Goal: Task Accomplishment & Management: Manage account settings

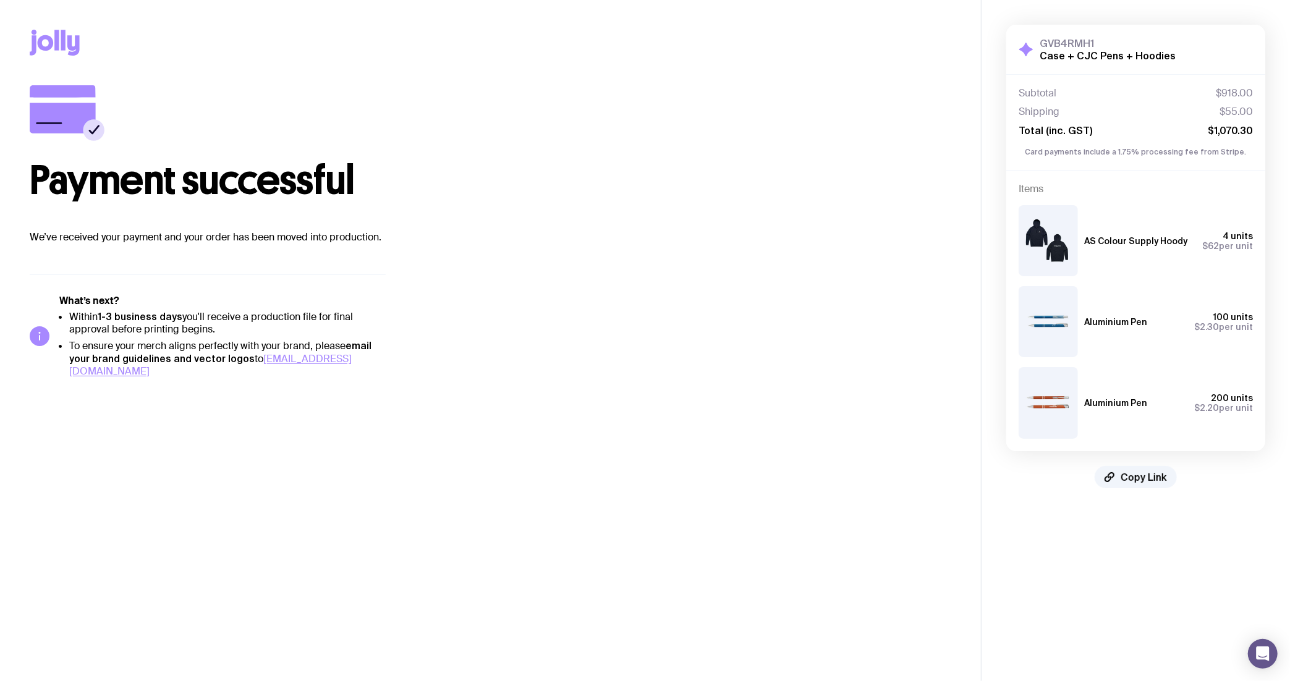
click at [65, 46] on icon at bounding box center [63, 40] width 4 height 20
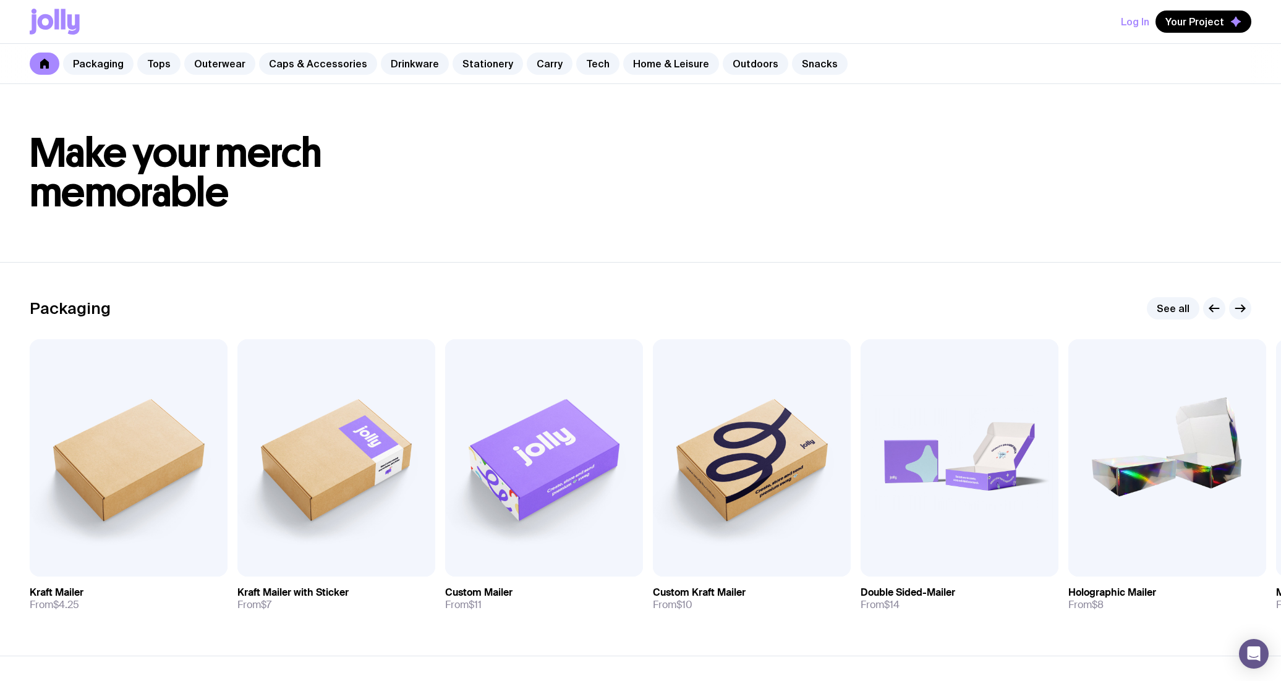
click at [1135, 25] on button "Log In" at bounding box center [1135, 22] width 28 height 22
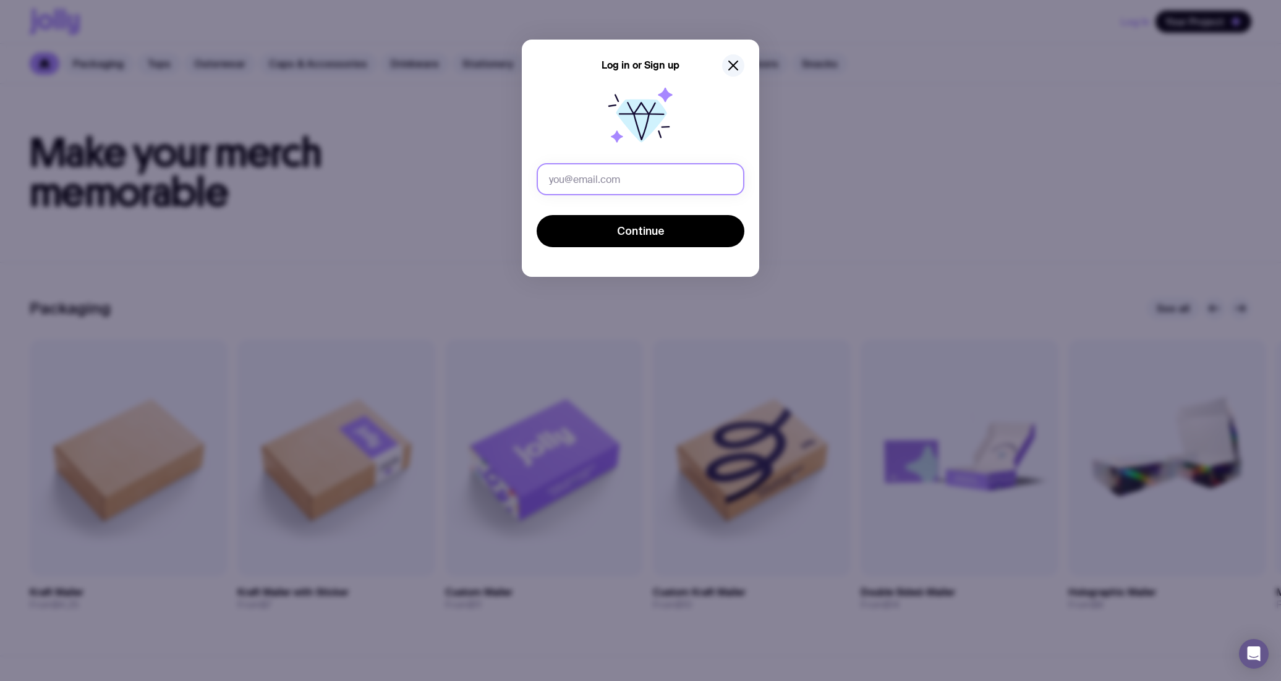
click at [574, 183] on input "text" at bounding box center [641, 179] width 208 height 32
type input "[EMAIL_ADDRESS][DOMAIN_NAME]"
click at [618, 227] on span "Continue" at bounding box center [641, 231] width 48 height 15
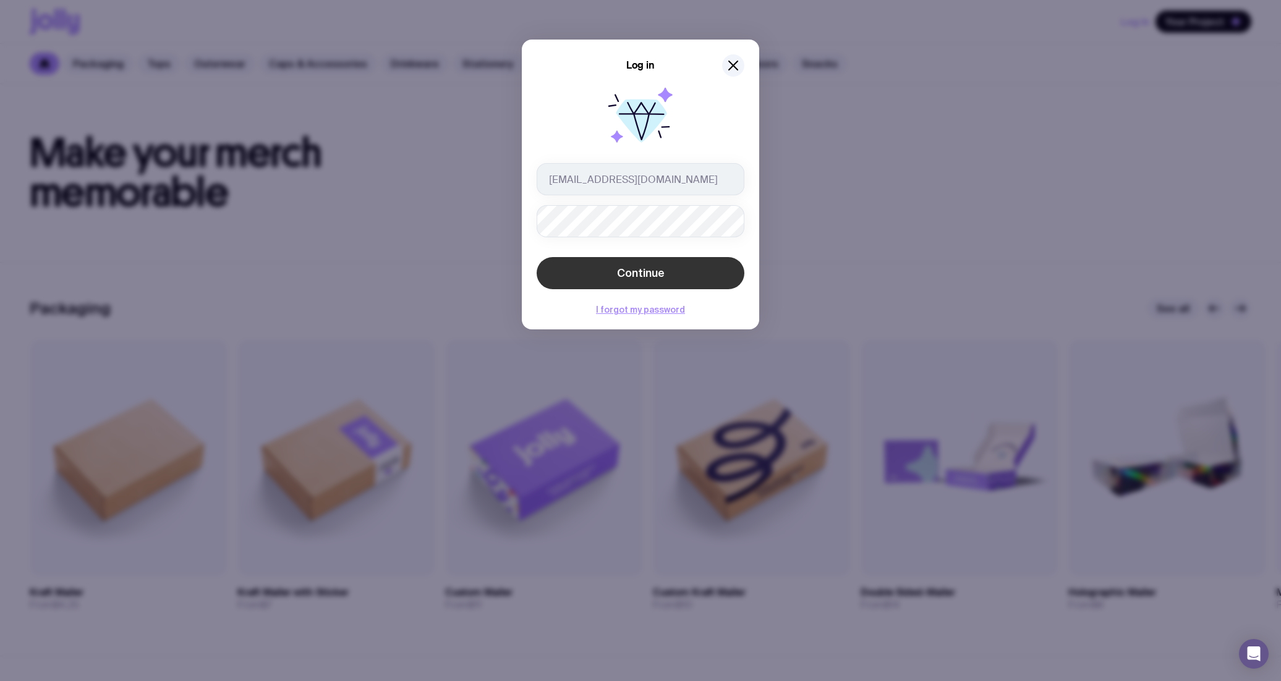
click at [677, 275] on button "Continue" at bounding box center [641, 273] width 208 height 32
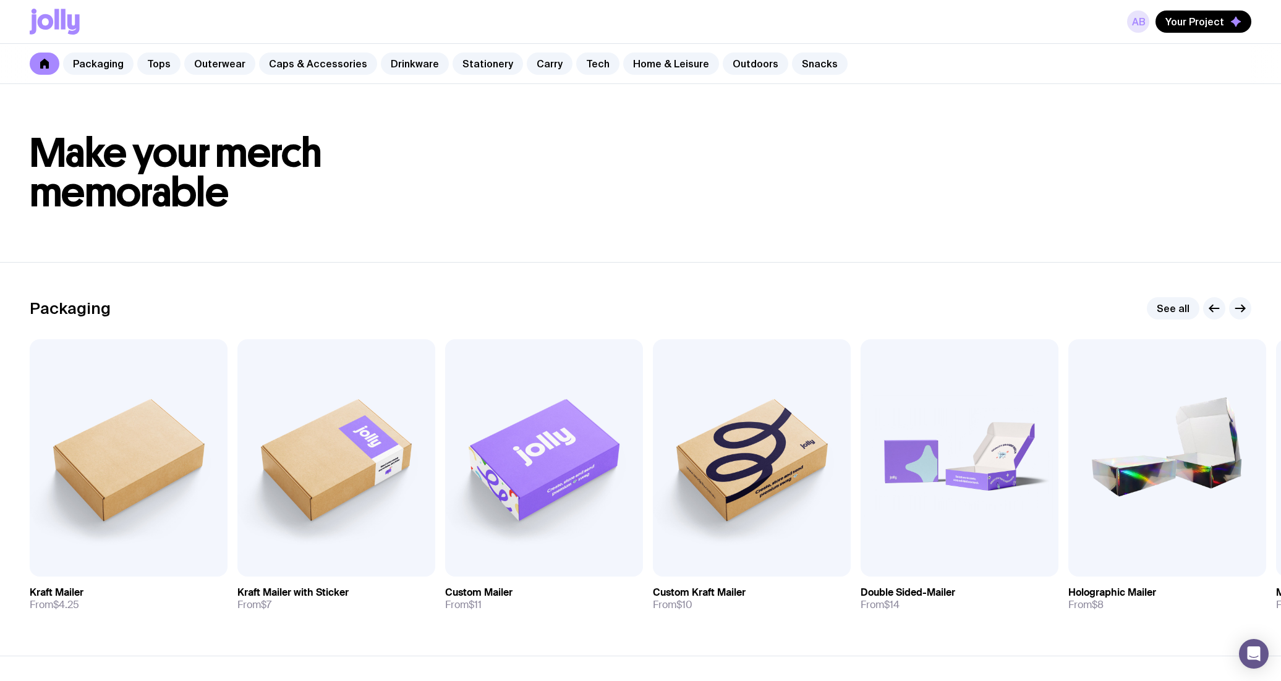
click at [1142, 23] on link "AB" at bounding box center [1138, 22] width 22 height 22
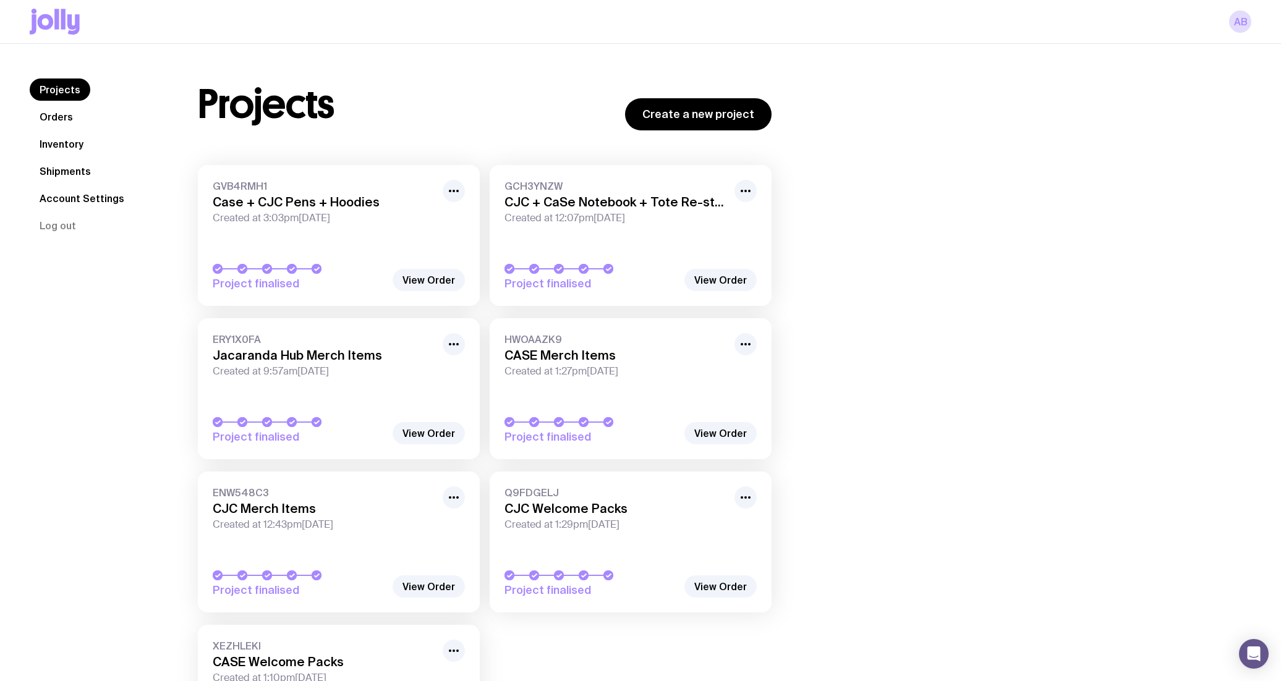
click at [78, 169] on link "Shipments" at bounding box center [65, 171] width 71 height 22
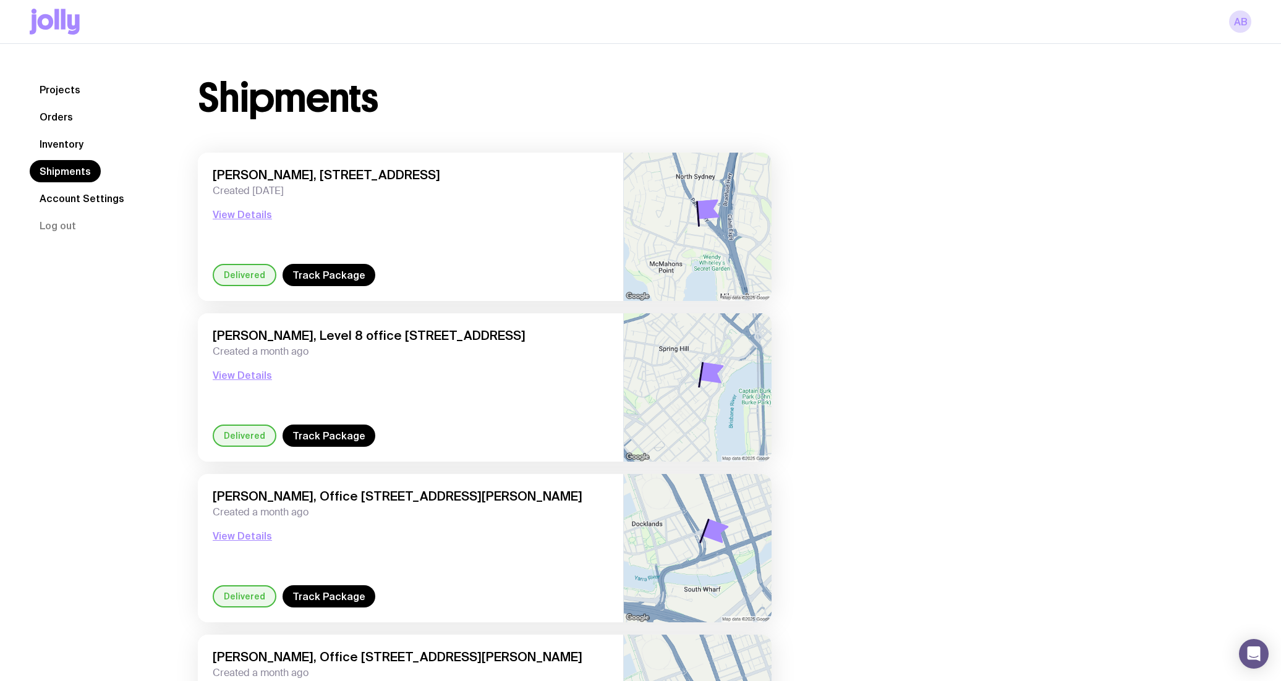
click at [61, 116] on link "Orders" at bounding box center [56, 117] width 53 height 22
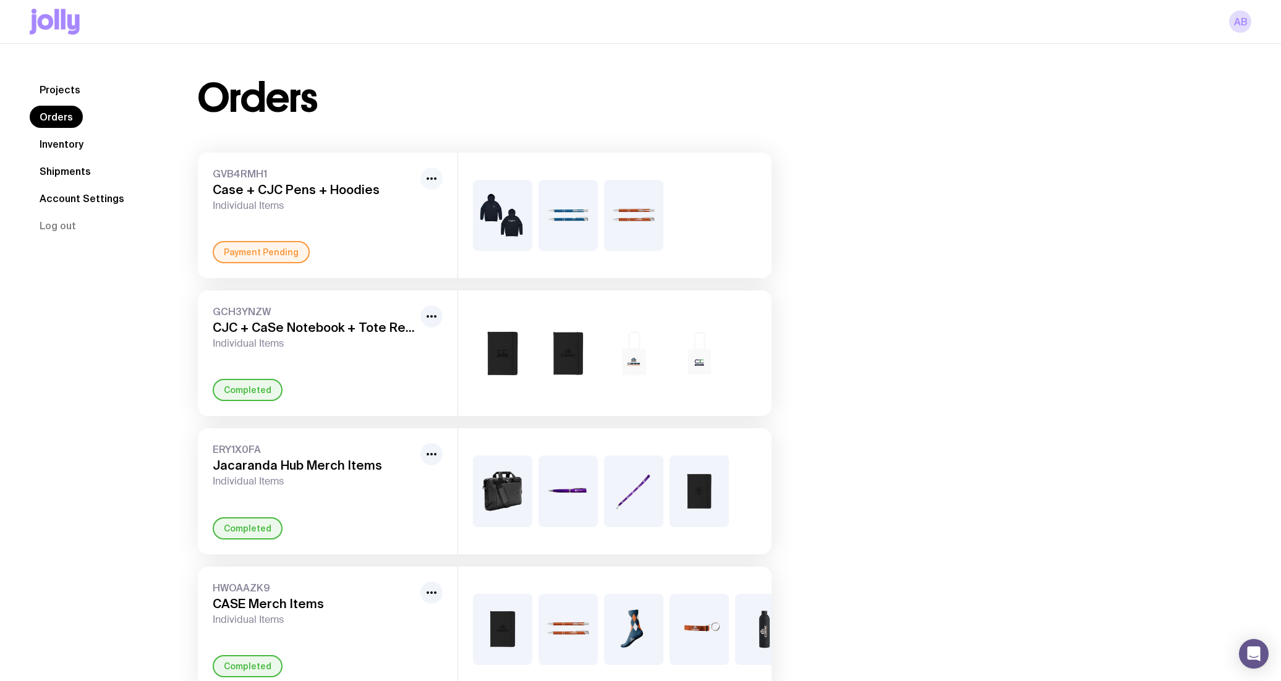
click at [433, 176] on icon "button" at bounding box center [431, 178] width 15 height 15
click at [396, 242] on div "Payment Pending" at bounding box center [328, 252] width 230 height 22
click at [259, 190] on h3 "Case + CJC Pens + Hoodies" at bounding box center [314, 189] width 203 height 15
click at [257, 247] on div "Payment Pending" at bounding box center [261, 252] width 97 height 22
click at [680, 205] on div at bounding box center [614, 215] width 313 height 125
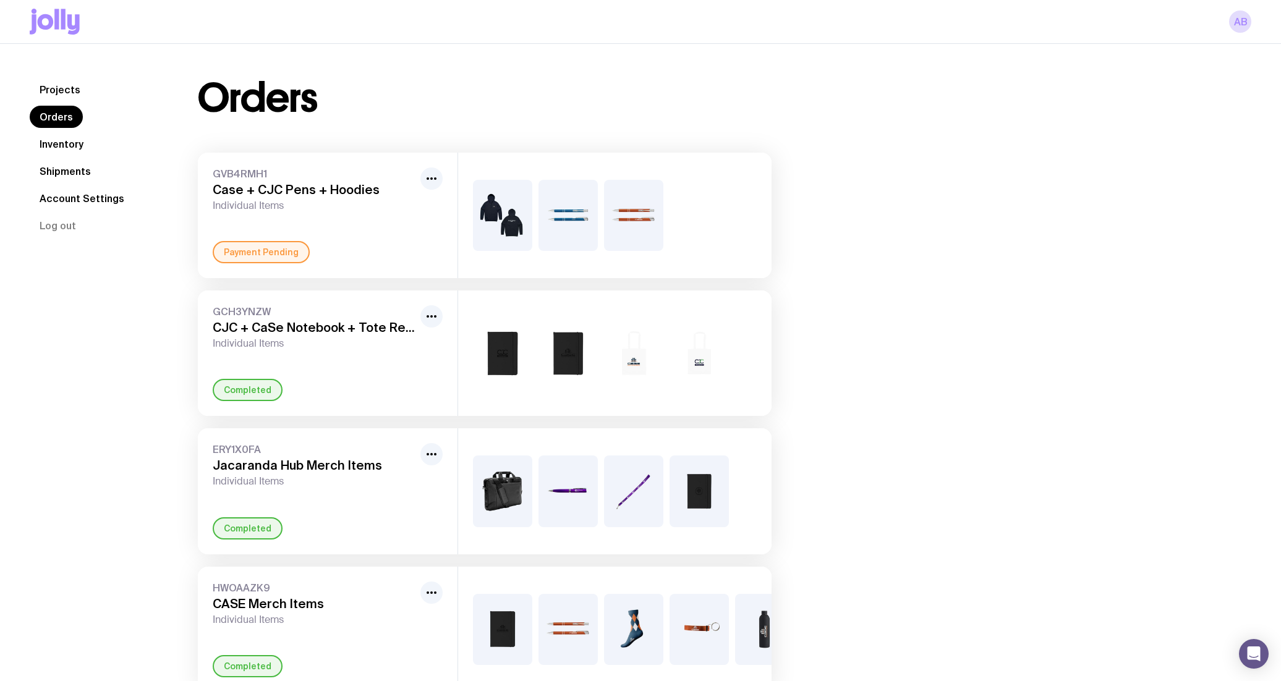
click at [268, 261] on div "Payment Pending" at bounding box center [261, 252] width 97 height 22
click at [248, 186] on h3 "Case + CJC Pens + Hoodies" at bounding box center [314, 189] width 203 height 15
click at [72, 91] on link "Projects" at bounding box center [60, 90] width 61 height 22
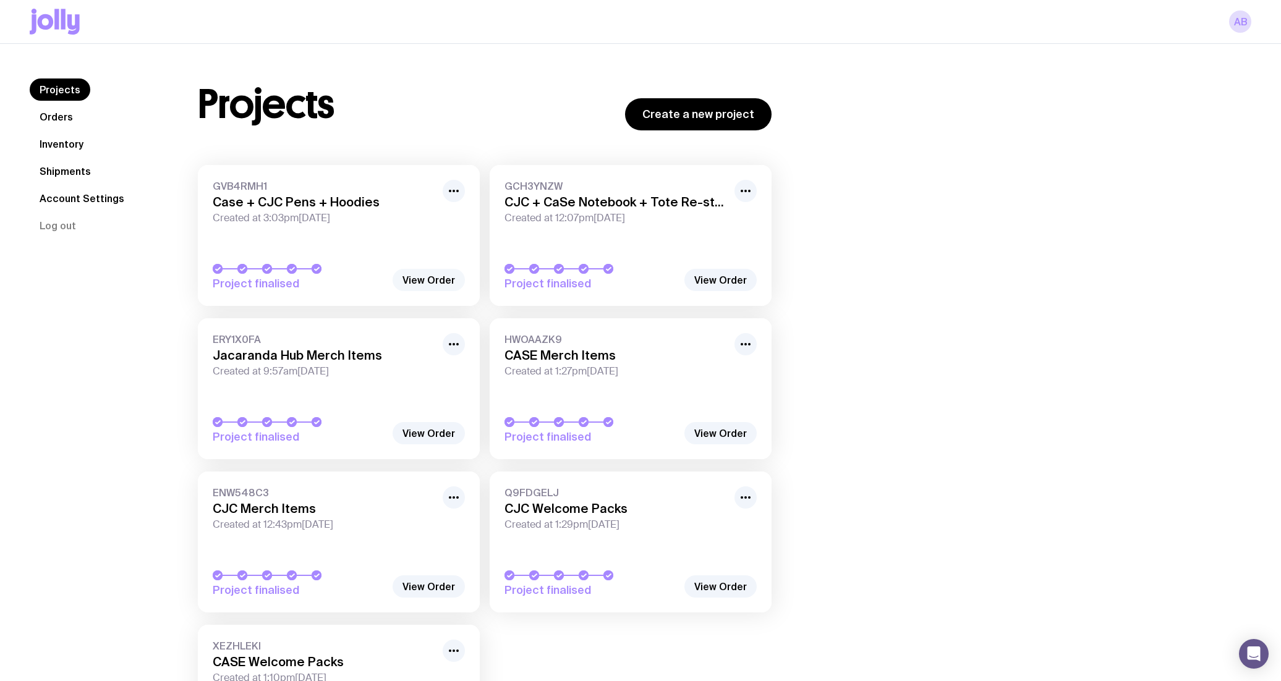
click at [438, 281] on link "View Order" at bounding box center [429, 280] width 72 height 22
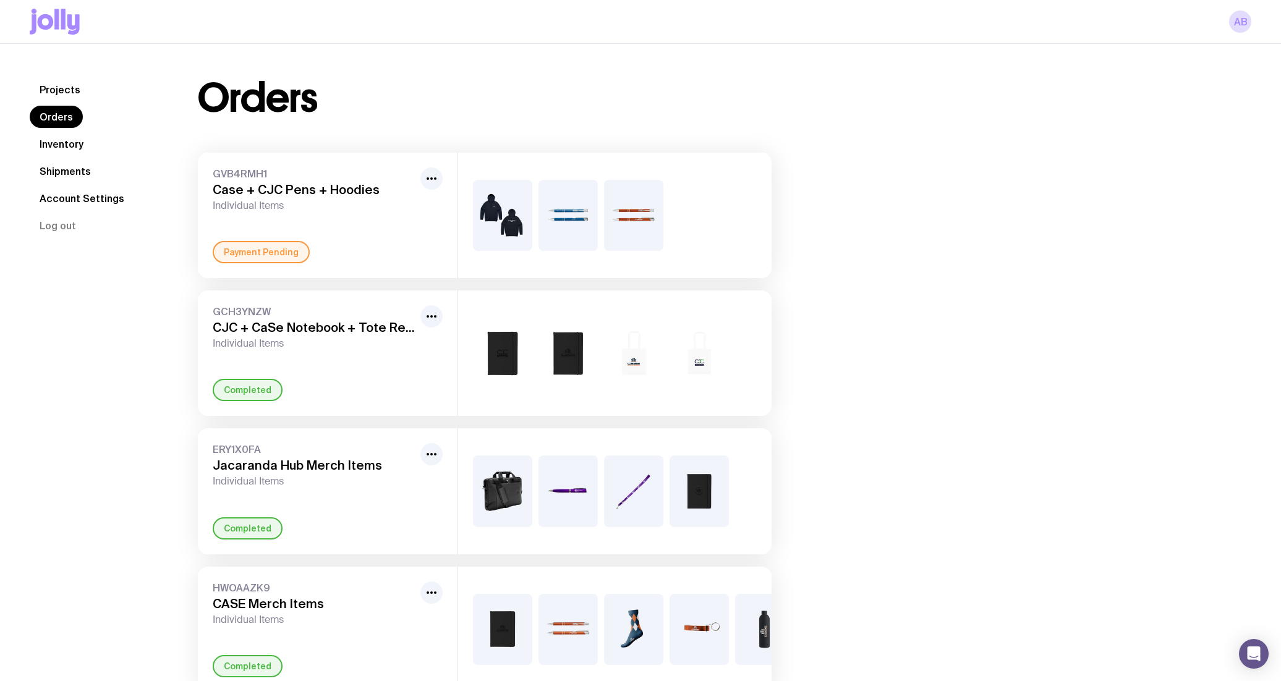
click at [317, 226] on div "GVB4RMH1 Case + CJC Pens + Hoodies Individual Items Payment Pending" at bounding box center [328, 215] width 260 height 125
click at [62, 90] on link "Projects" at bounding box center [60, 90] width 61 height 22
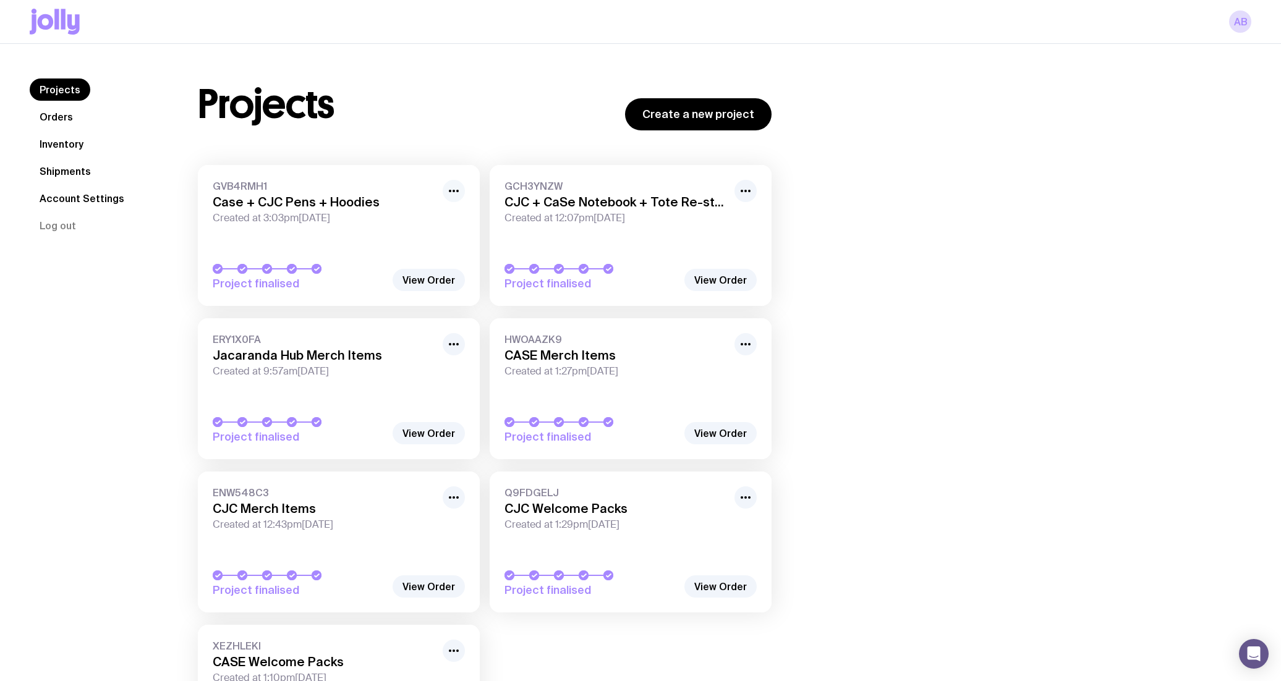
click at [454, 186] on icon "button" at bounding box center [453, 191] width 15 height 15
click at [1009, 236] on div "Projects Create a new project GVB4RMH1 Case + CJC Pens + Hoodies Created at 3:0…" at bounding box center [709, 429] width 1083 height 700
click at [350, 253] on link "GVB4RMH1 Case + CJC Pens + Hoodies Created at 3:03pm[DATE] Project finalised" at bounding box center [339, 235] width 282 height 141
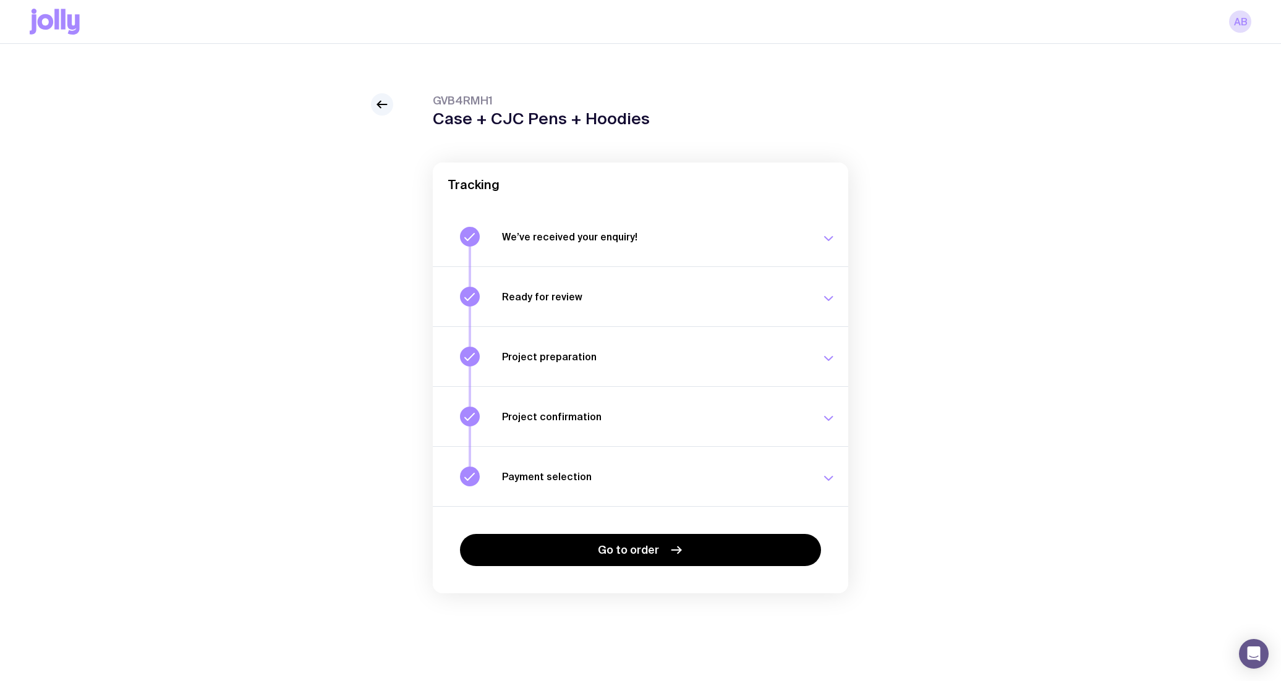
click at [711, 295] on h3 "Ready for review" at bounding box center [654, 297] width 304 height 12
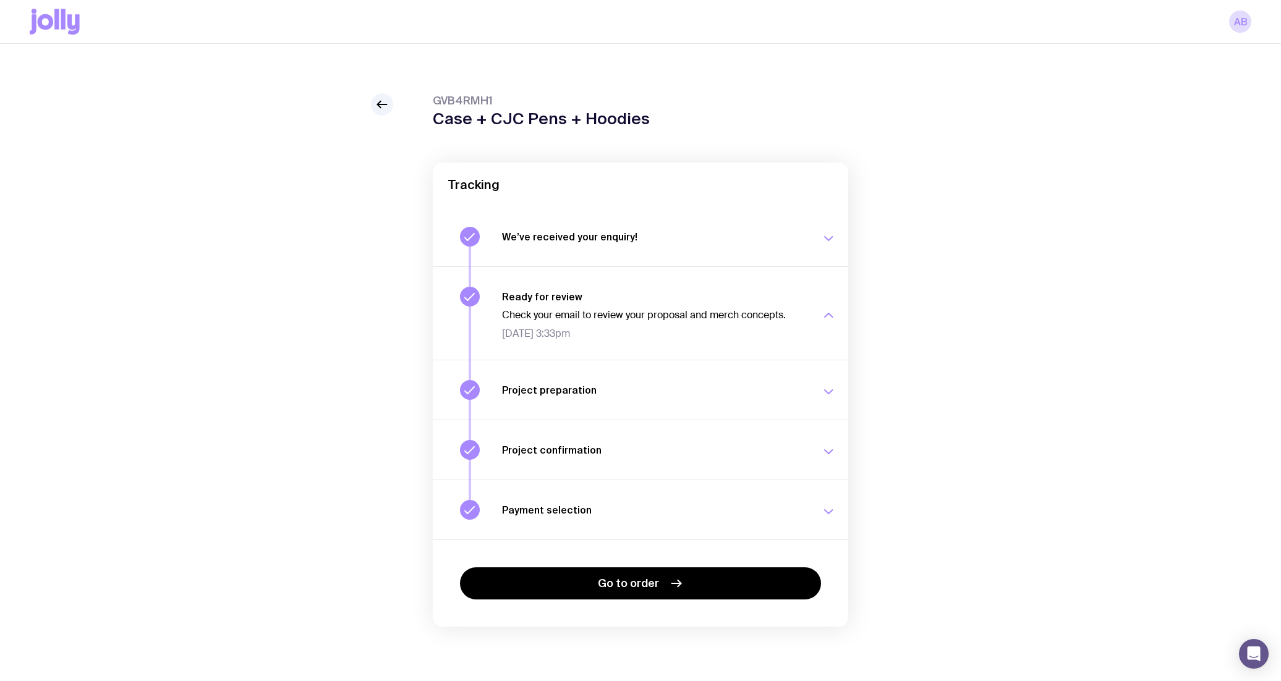
click at [661, 380] on div "Project preparation Your project details are ready for review. [DATE] 3:38pm" at bounding box center [669, 390] width 334 height 20
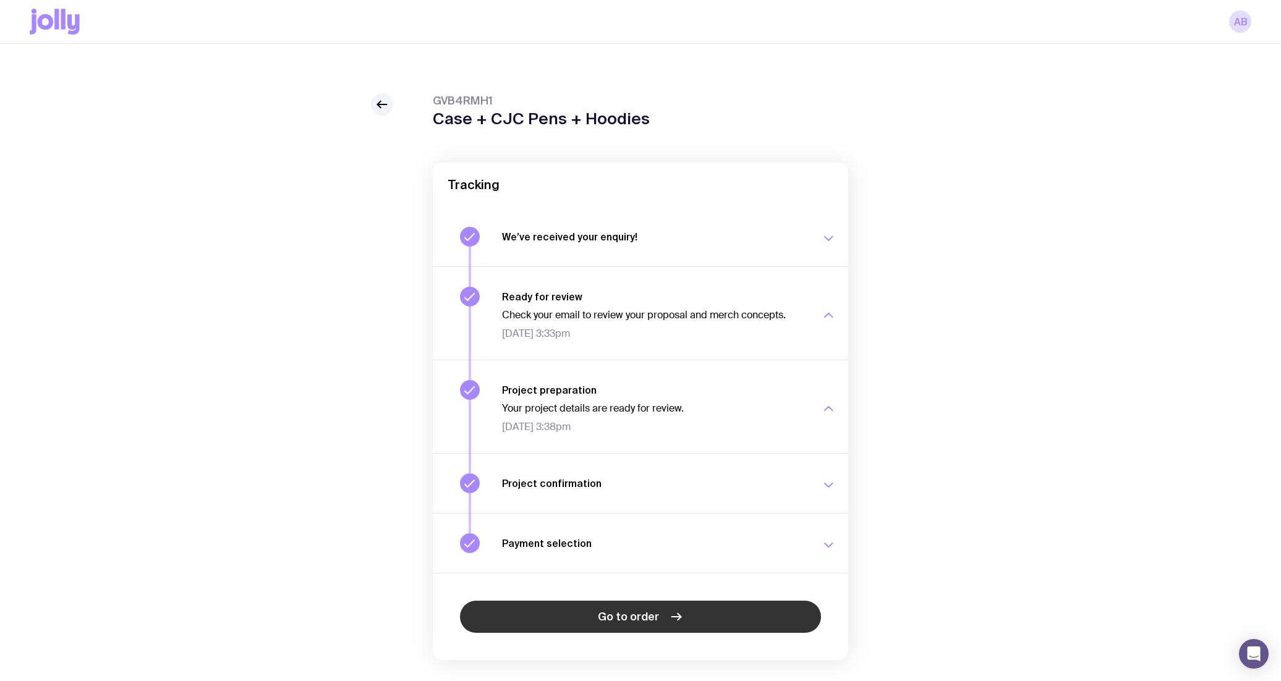
click at [654, 613] on span "Go to order" at bounding box center [628, 616] width 61 height 15
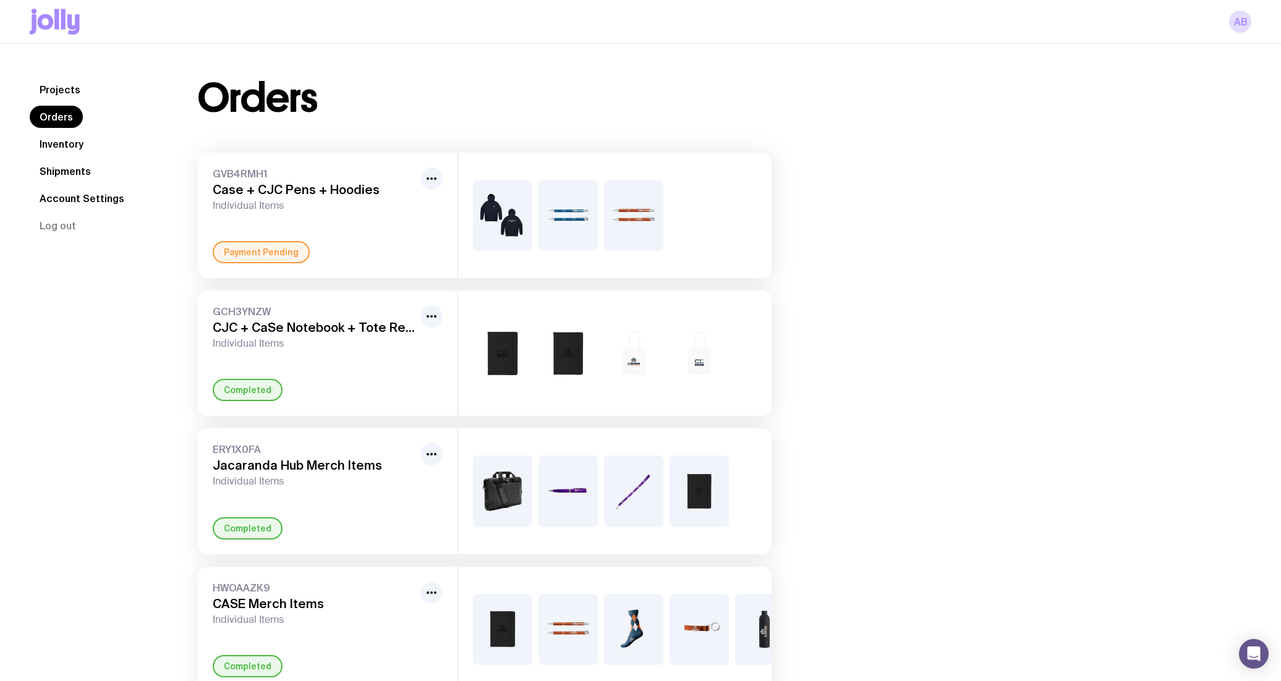
click at [741, 231] on div at bounding box center [614, 215] width 313 height 125
click at [87, 195] on link "Account Settings" at bounding box center [82, 198] width 104 height 22
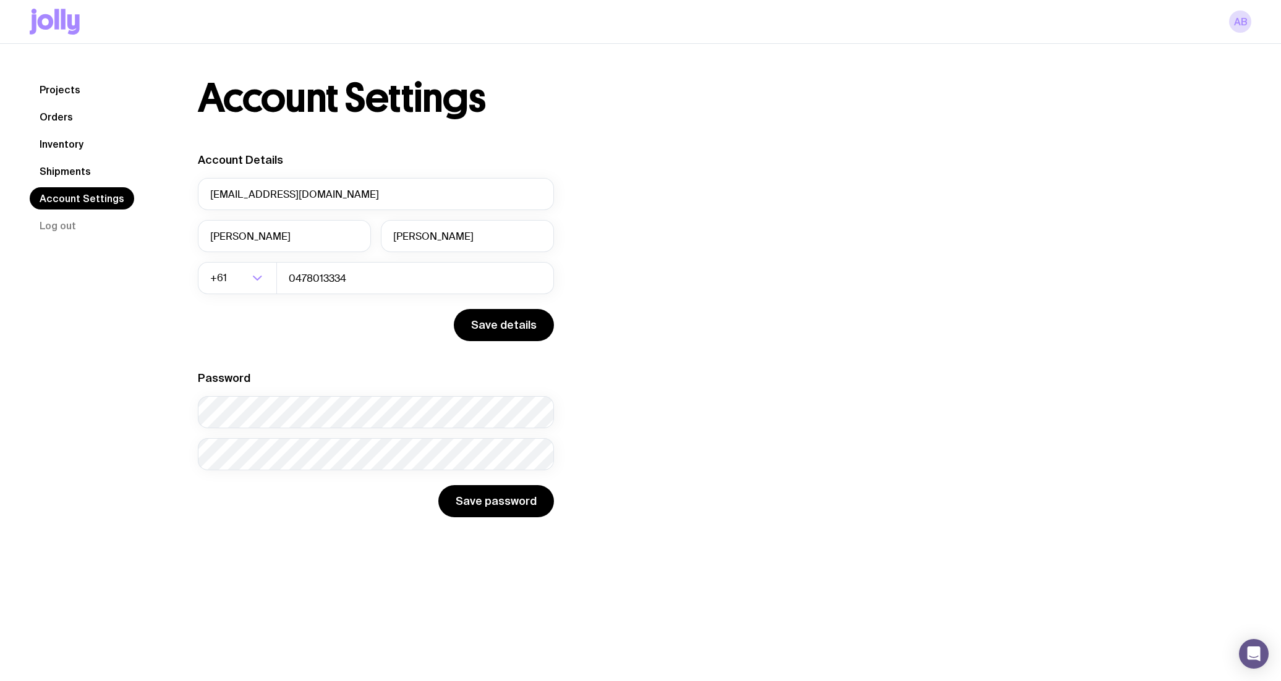
click at [73, 174] on link "Shipments" at bounding box center [65, 171] width 71 height 22
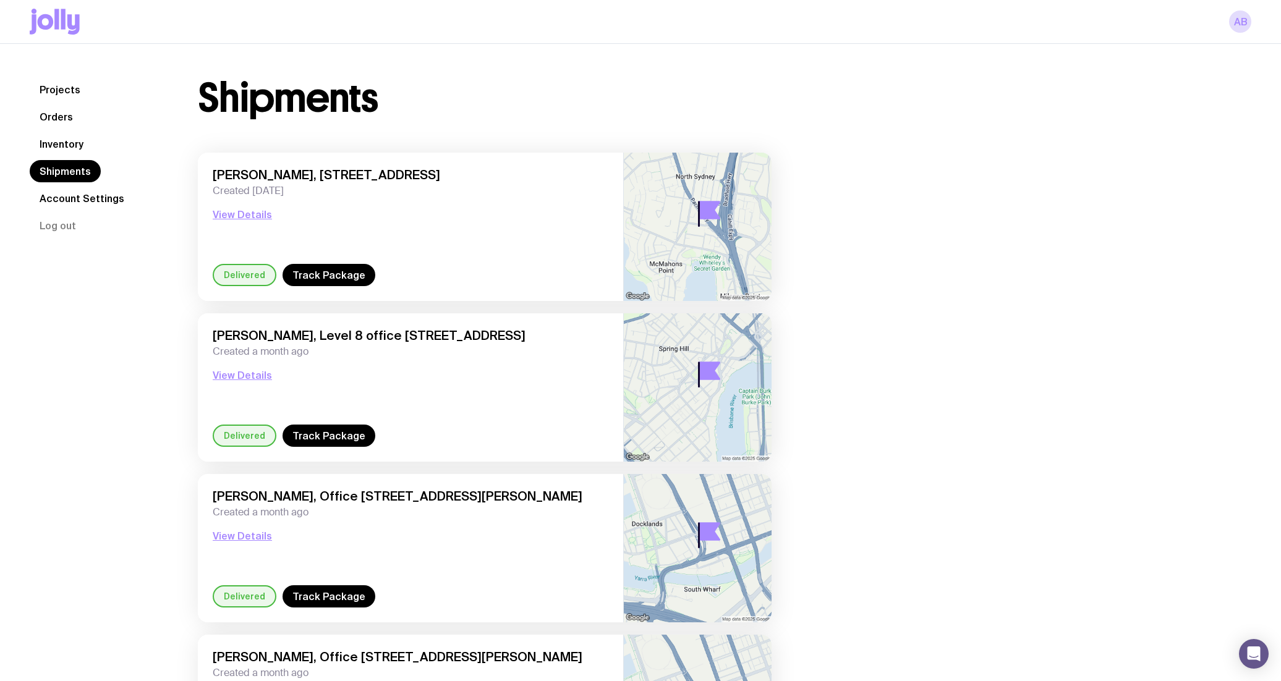
click at [70, 91] on link "Projects" at bounding box center [60, 90] width 61 height 22
